Goal: Find specific page/section: Find specific page/section

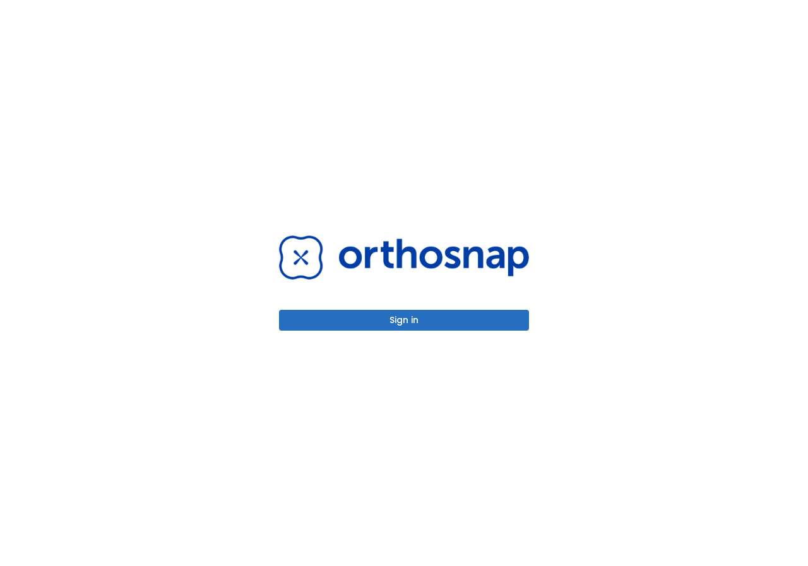
click at [396, 323] on button "Sign in" at bounding box center [404, 320] width 250 height 21
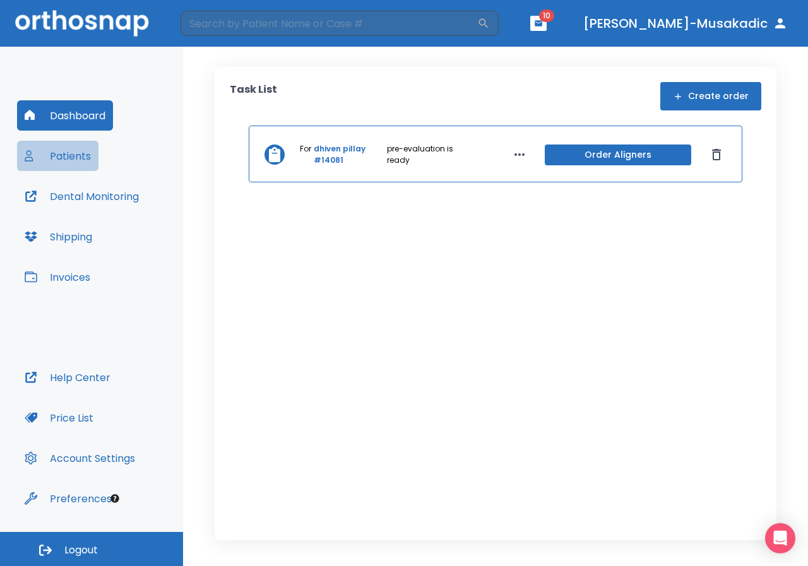
click at [53, 164] on button "Patients" at bounding box center [57, 156] width 81 height 30
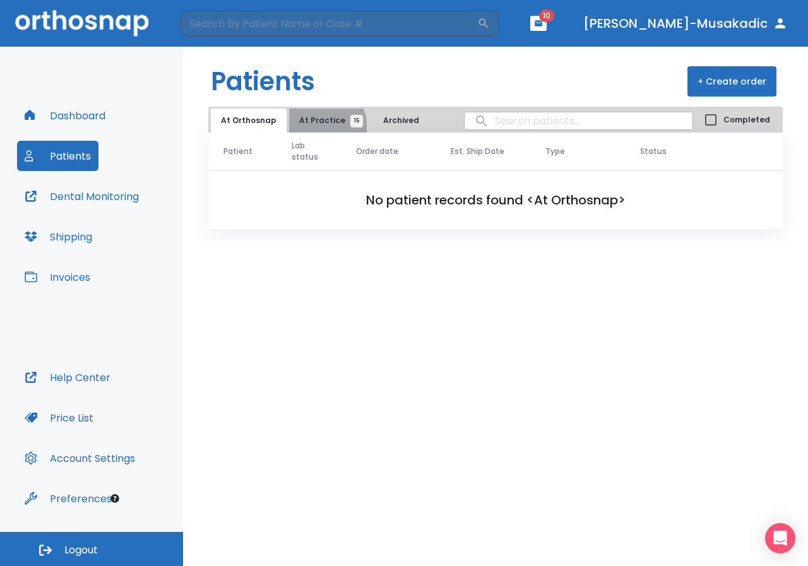
click at [317, 127] on button "At Practice 15" at bounding box center [328, 121] width 78 height 24
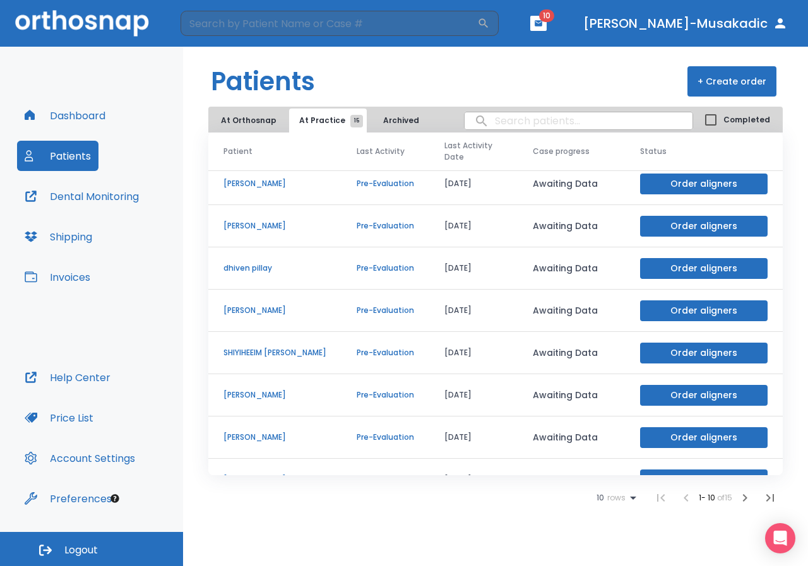
scroll to position [108, 0]
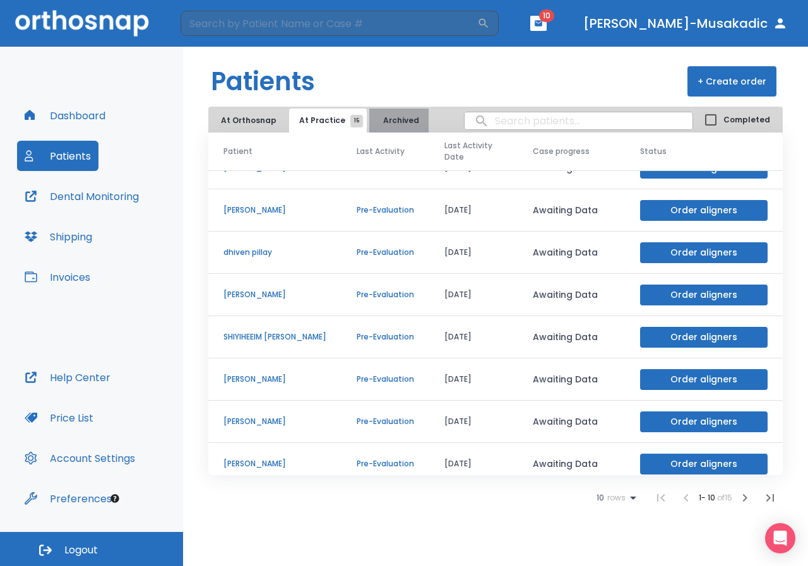
click at [394, 126] on button "Archived" at bounding box center [400, 121] width 63 height 24
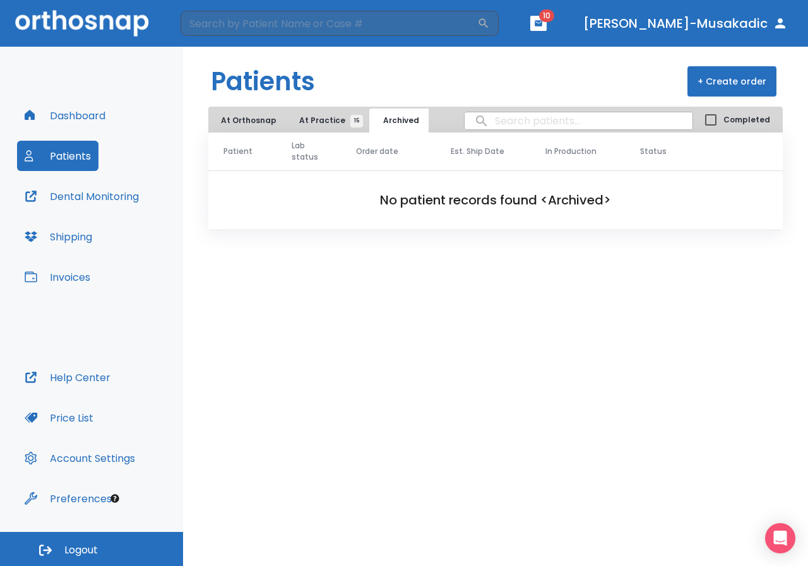
click at [319, 114] on button "At Practice 15" at bounding box center [328, 121] width 78 height 24
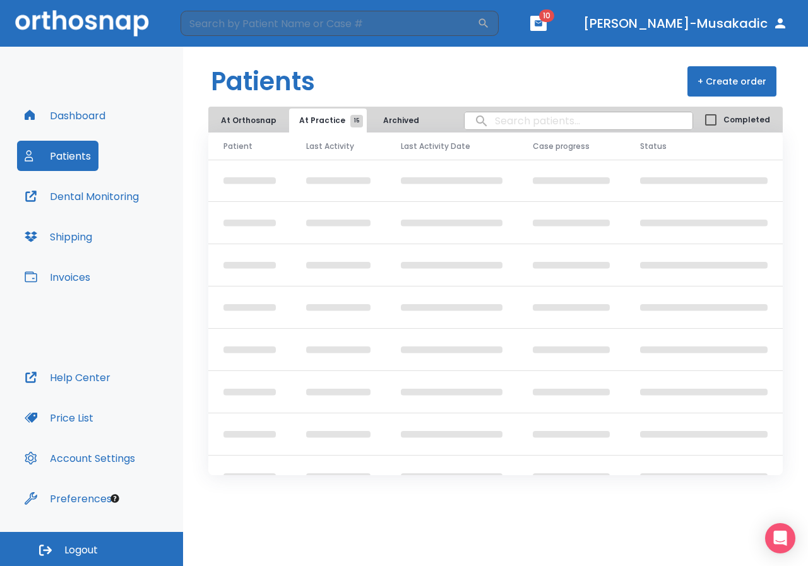
click at [529, 127] on input "search" at bounding box center [579, 121] width 228 height 25
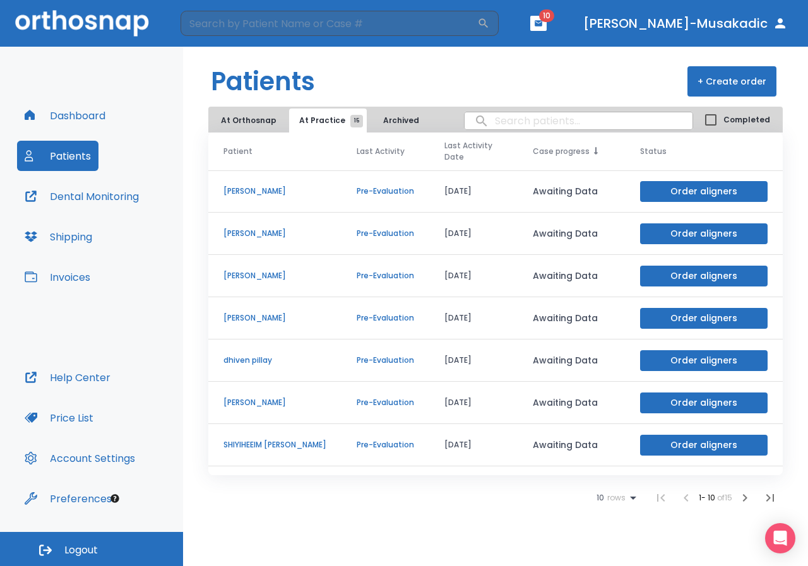
type input "m"
type input "para"
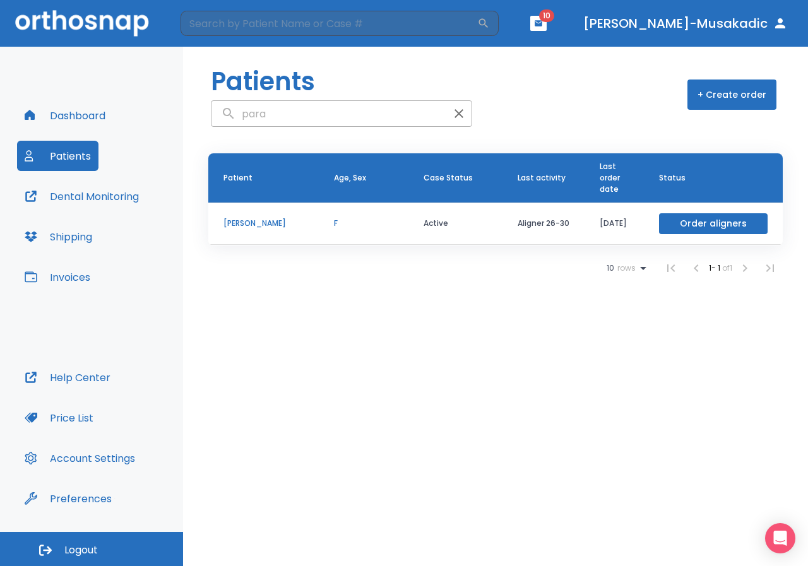
click at [264, 223] on p "rupali paranandi" at bounding box center [263, 223] width 80 height 11
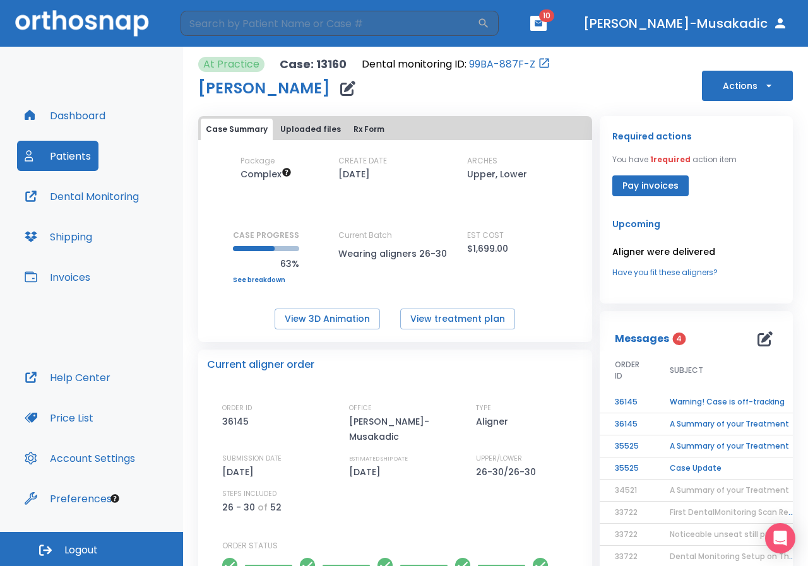
click at [715, 399] on td "Warning! Case is off-tracking" at bounding box center [733, 402] width 158 height 22
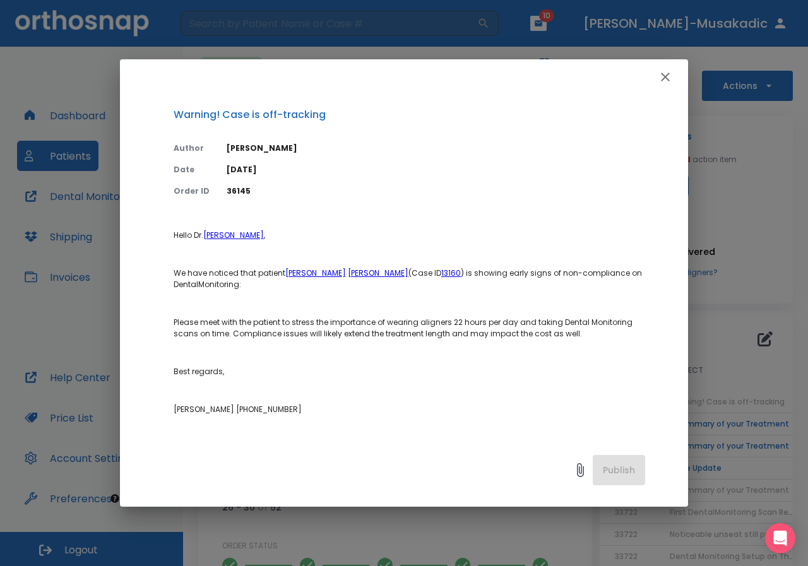
click at [348, 273] on link "paranandi" at bounding box center [378, 273] width 61 height 11
